Goal: Navigation & Orientation: Find specific page/section

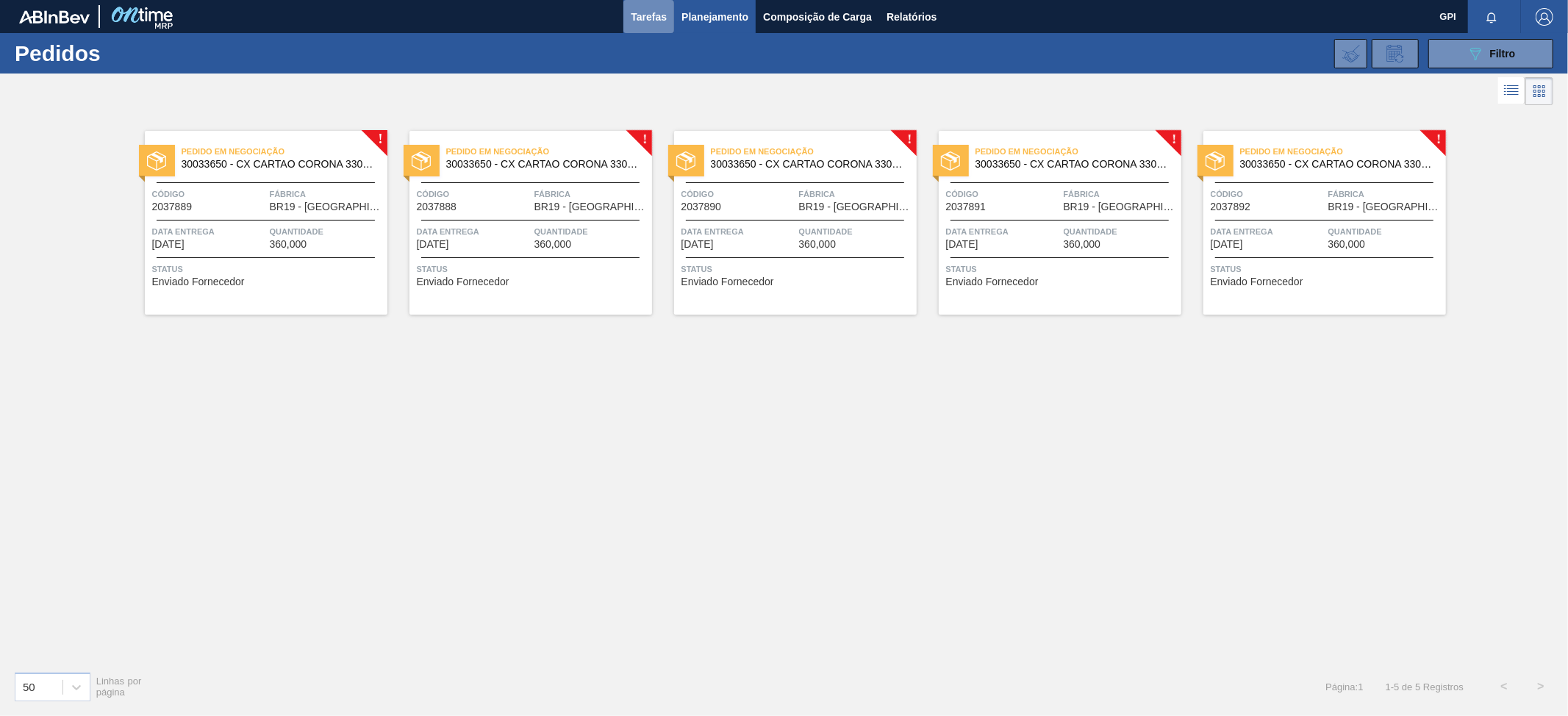
click at [645, 16] on span "Tarefas" at bounding box center [648, 17] width 36 height 18
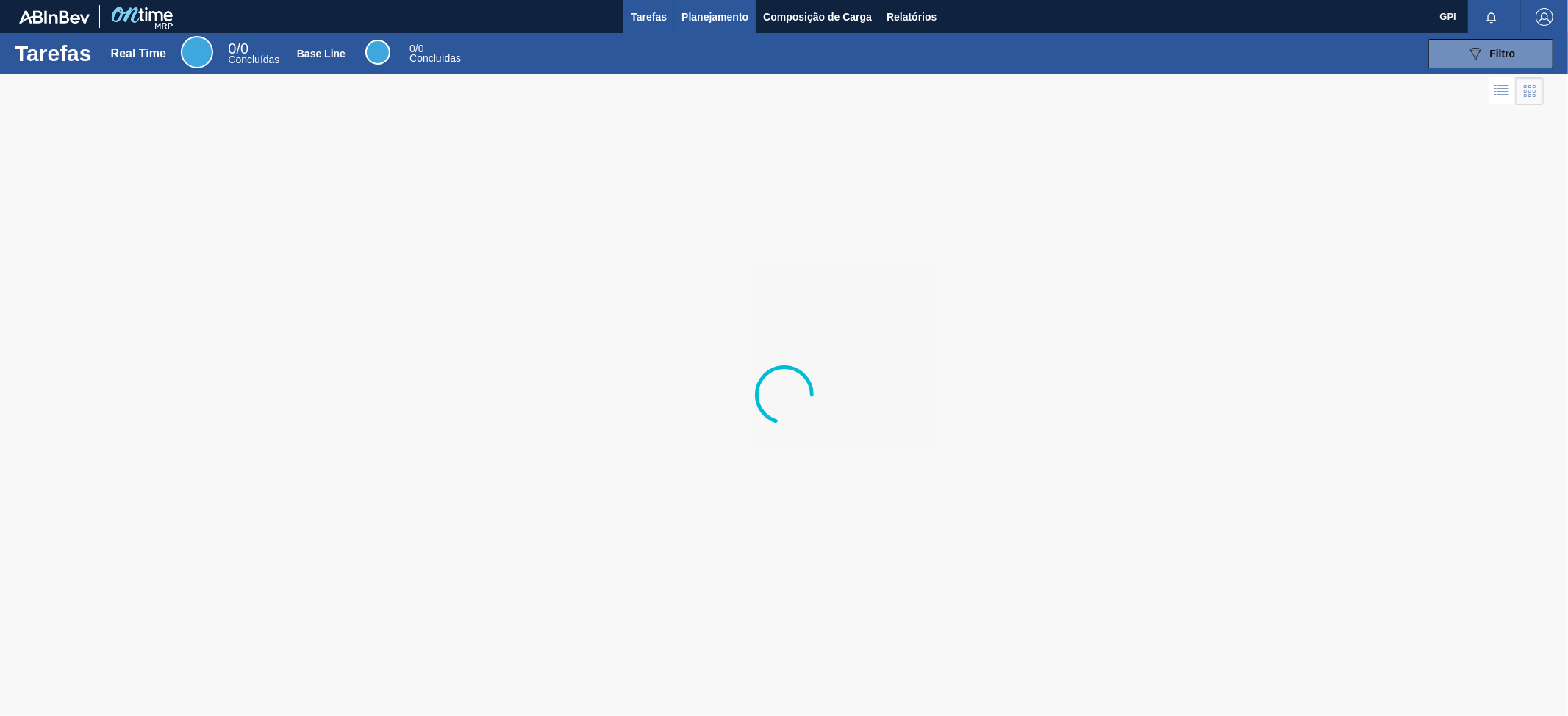
click at [722, 21] on span "Planejamento" at bounding box center [714, 17] width 67 height 18
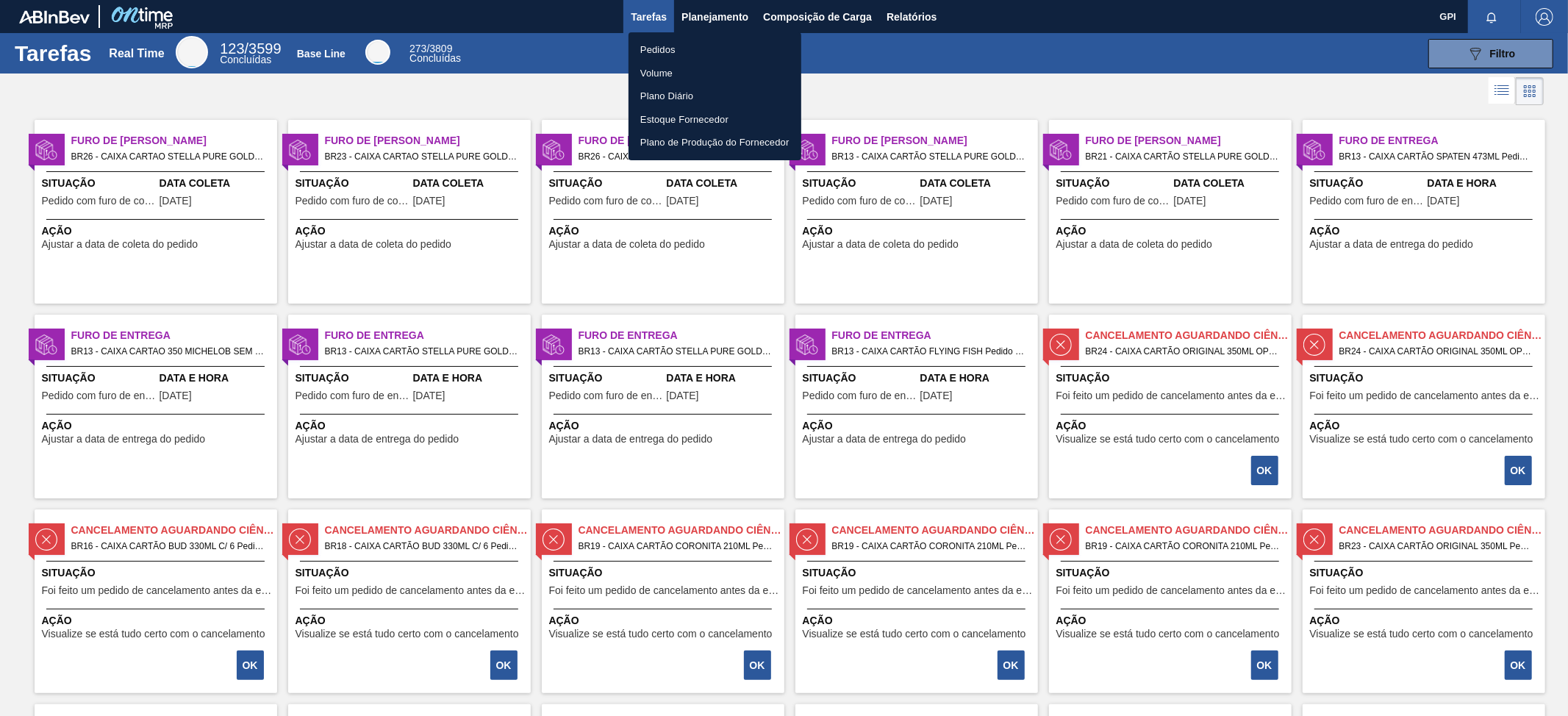
click at [692, 19] on div at bounding box center [784, 358] width 1568 height 716
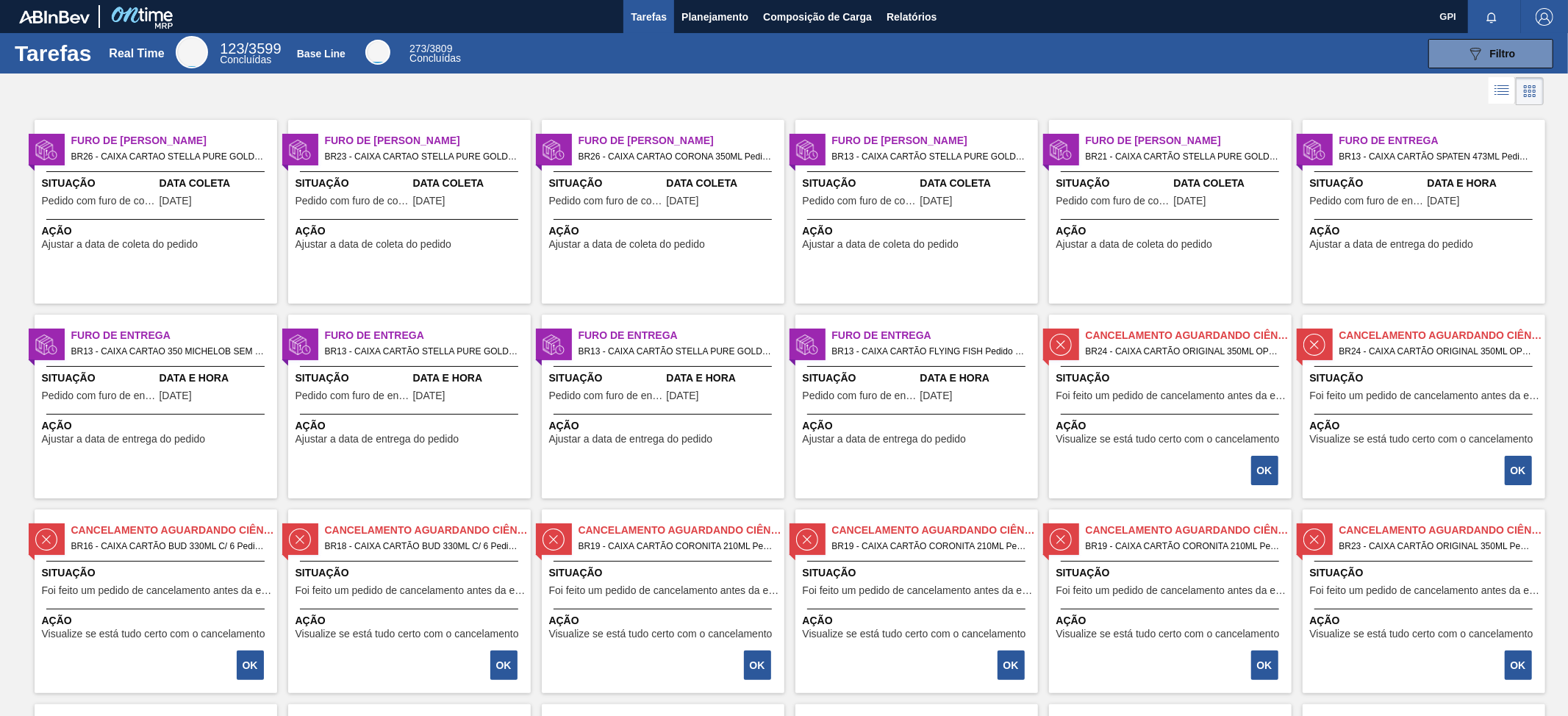
click at [692, 19] on span "Planejamento" at bounding box center [714, 17] width 67 height 18
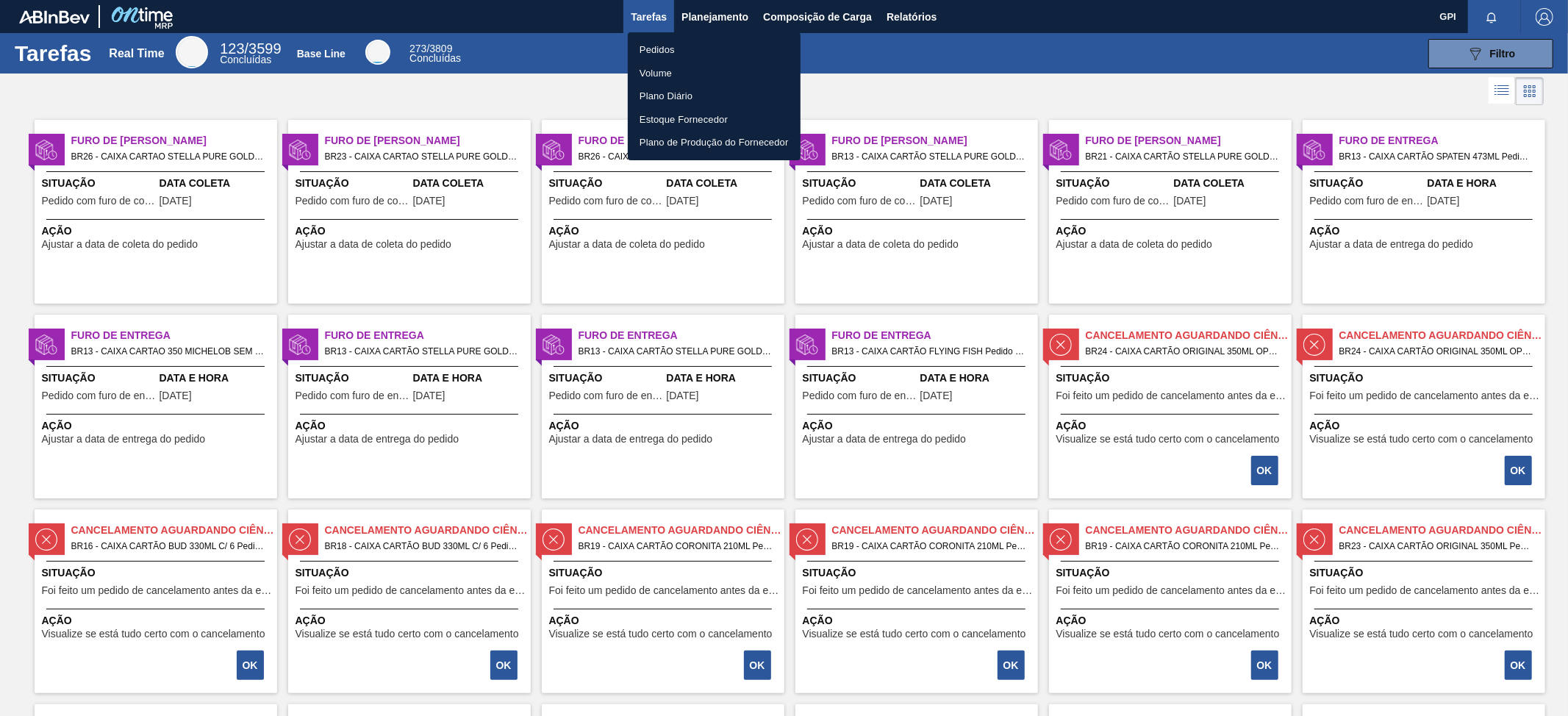
click at [693, 13] on div at bounding box center [784, 358] width 1568 height 716
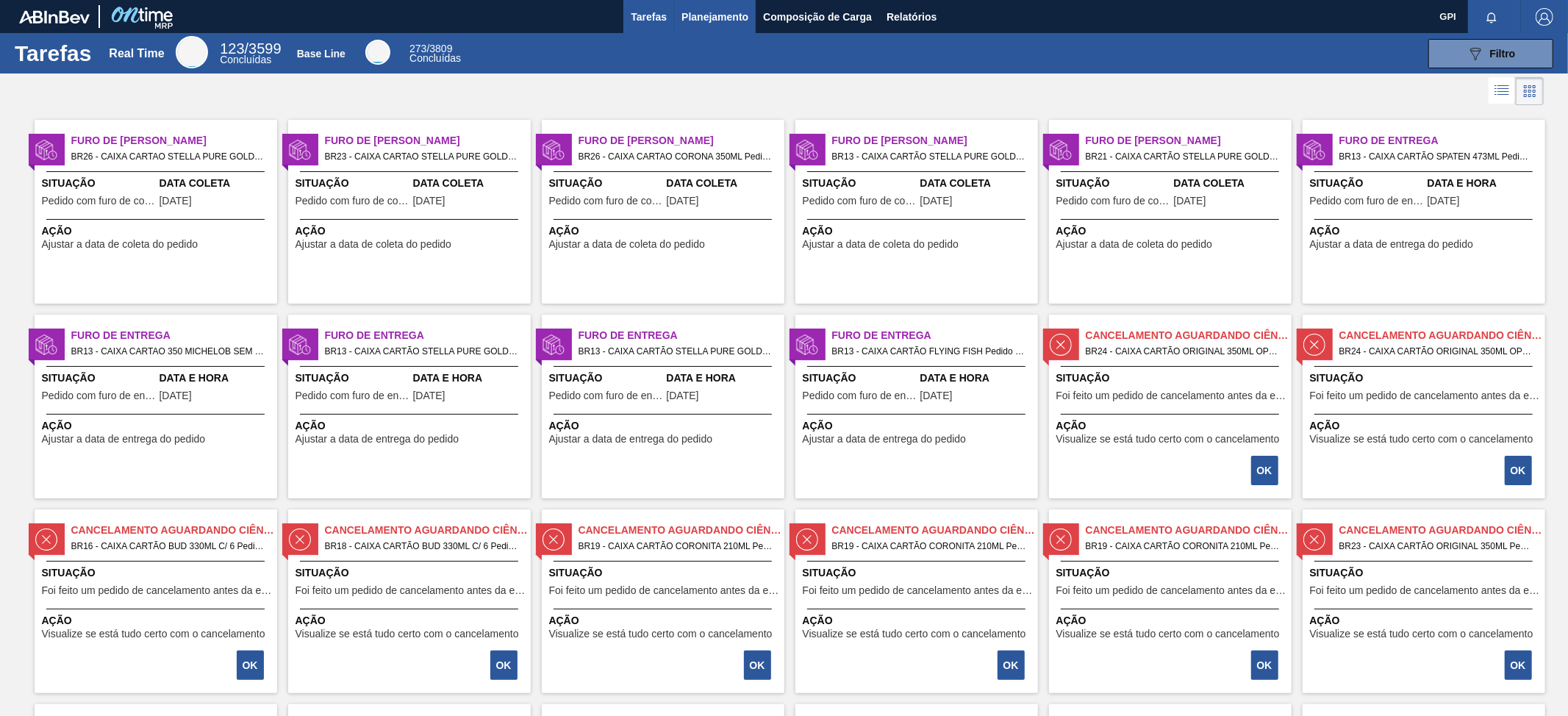
click at [704, 13] on span "Planejamento" at bounding box center [714, 17] width 67 height 18
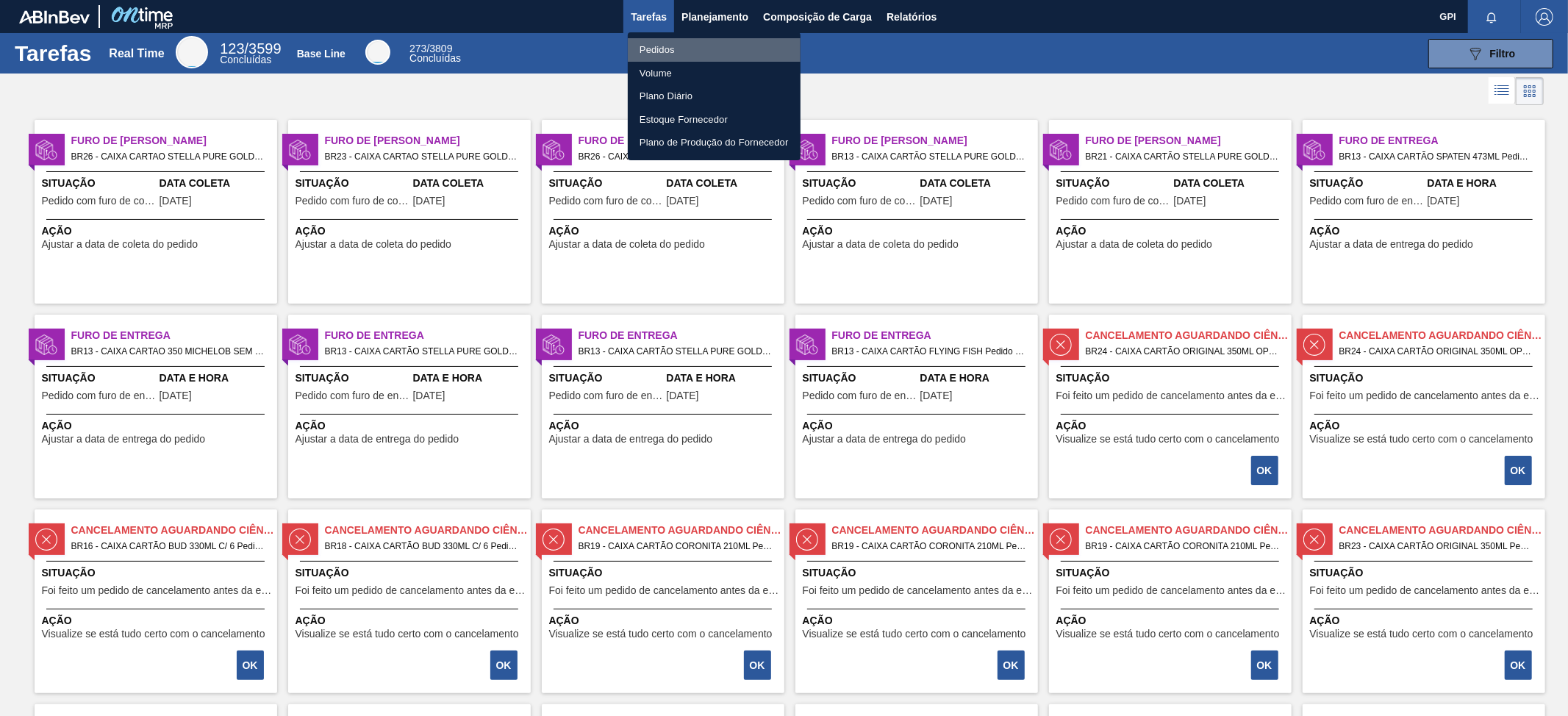
click at [677, 51] on li "Pedidos" at bounding box center [714, 50] width 173 height 23
